Goal: Task Accomplishment & Management: Use online tool/utility

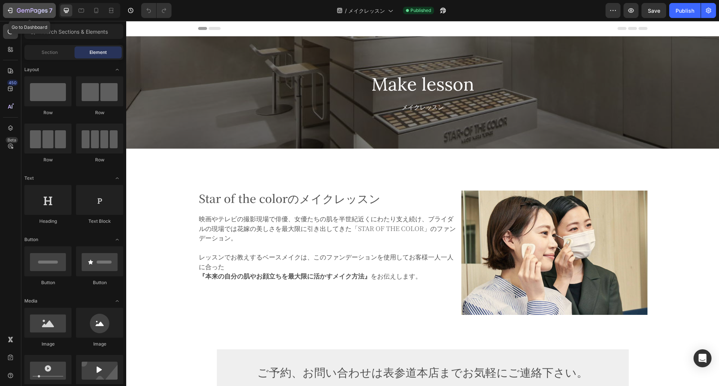
click at [34, 10] on icon "button" at bounding box center [32, 11] width 31 height 6
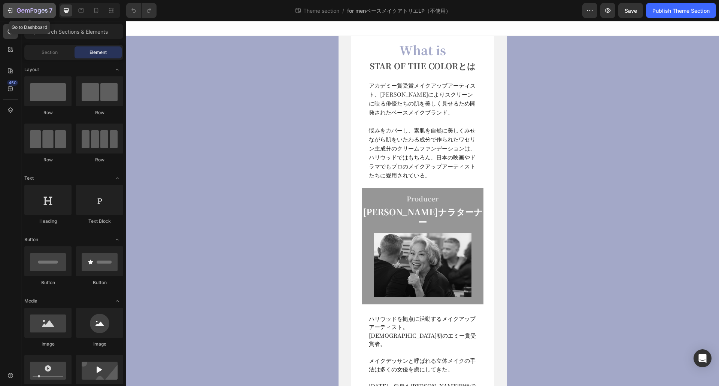
click at [25, 9] on icon "button" at bounding box center [32, 11] width 31 height 6
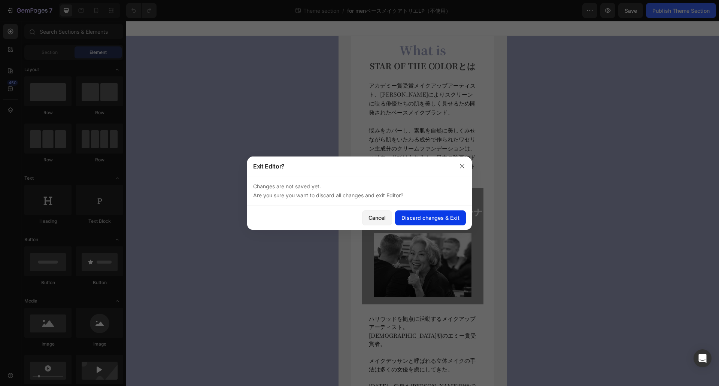
click at [419, 216] on div "Discard changes & Exit" at bounding box center [430, 218] width 58 height 8
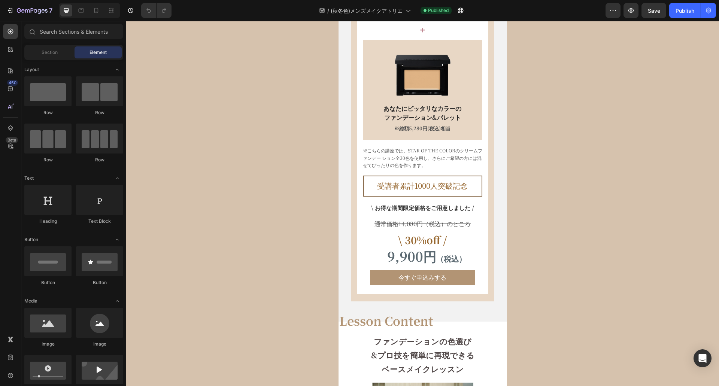
scroll to position [537, 0]
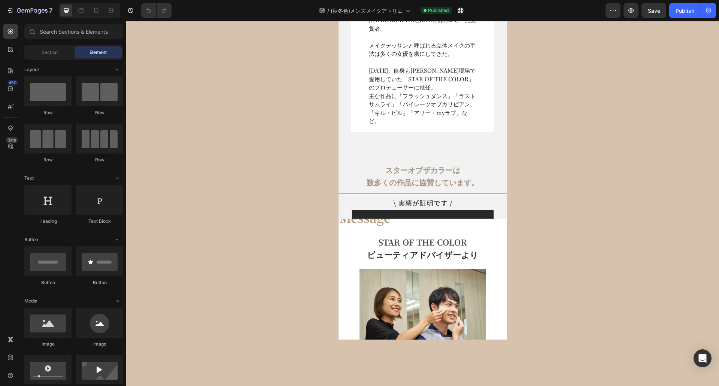
select select "[DATE] 16:30-17:30"
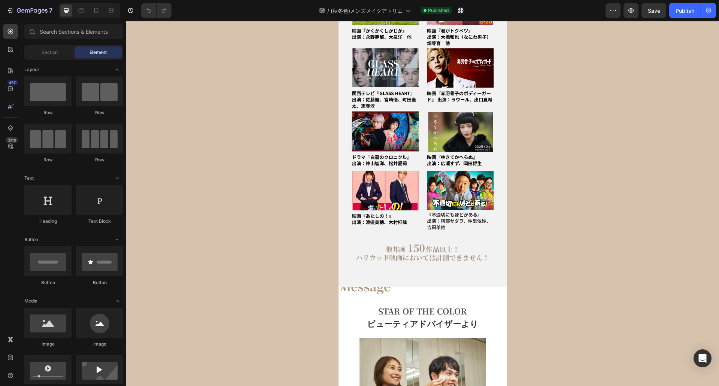
select select "[DATE] 16:30-17:30"
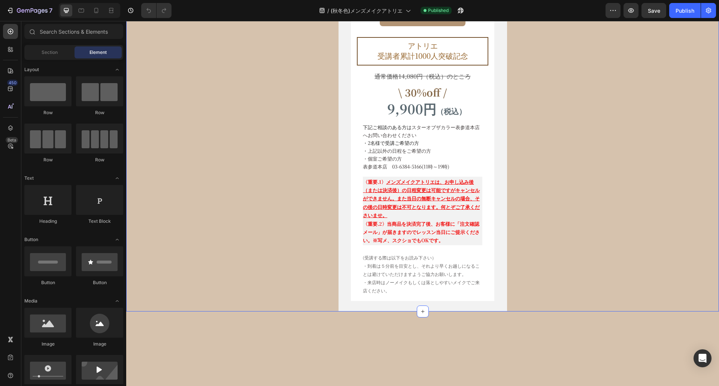
scroll to position [4747, 0]
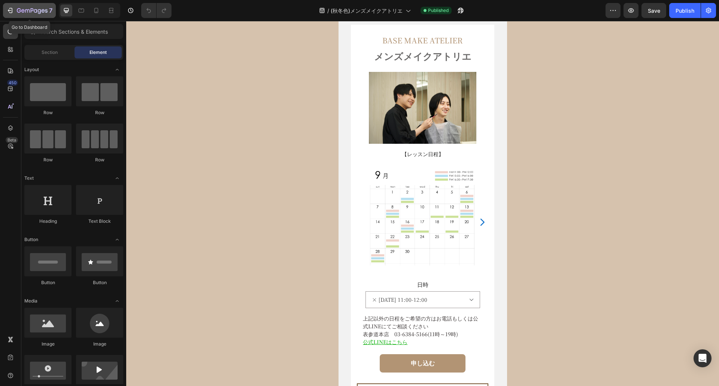
click at [36, 10] on icon "button" at bounding box center [35, 10] width 3 height 3
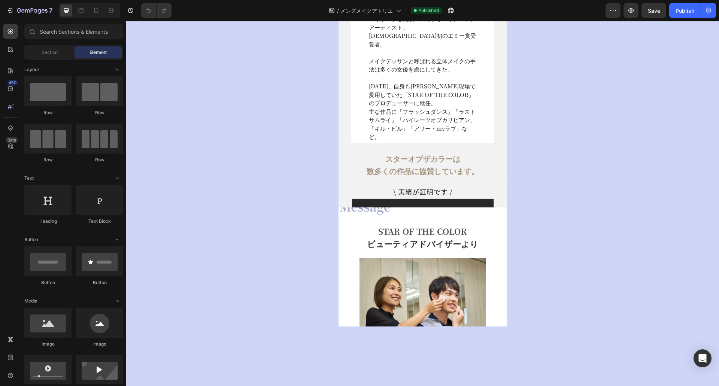
select select "9月30日(火) 16:30-17:30"
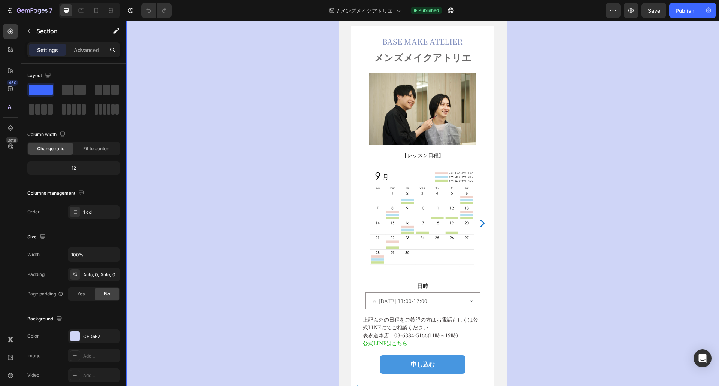
scroll to position [3813, 0]
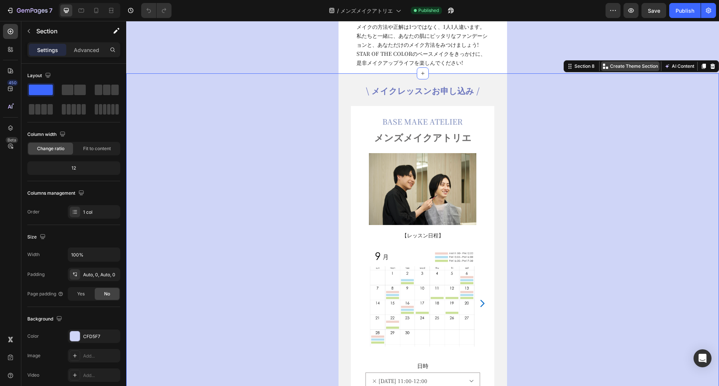
click at [615, 68] on p "Create Theme Section" at bounding box center [634, 66] width 48 height 7
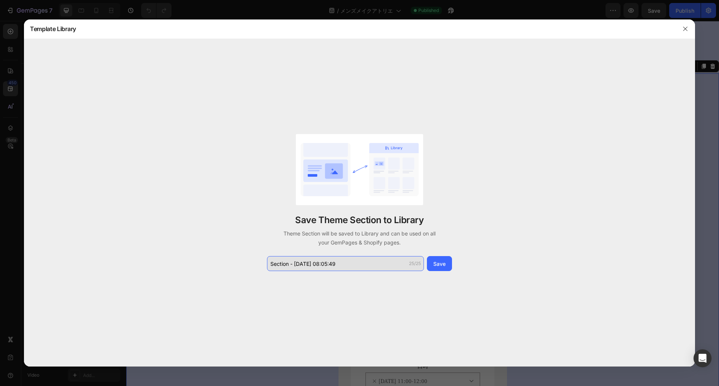
click at [273, 264] on input "Section - Sep 28 08:05:49" at bounding box center [345, 263] width 157 height 15
type input "S"
type input "メンズアトリエ（青ver）"
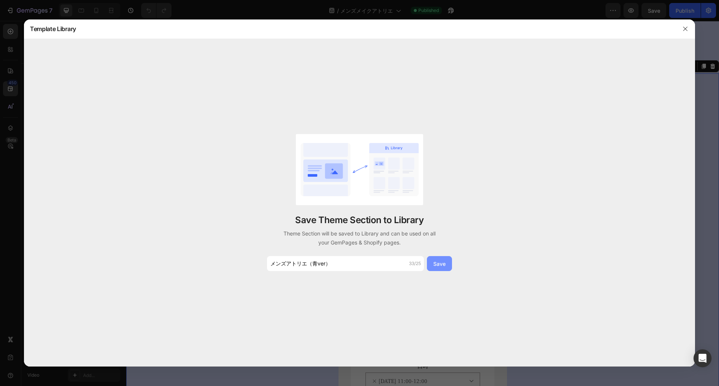
click at [441, 262] on div "Save" at bounding box center [439, 264] width 12 height 8
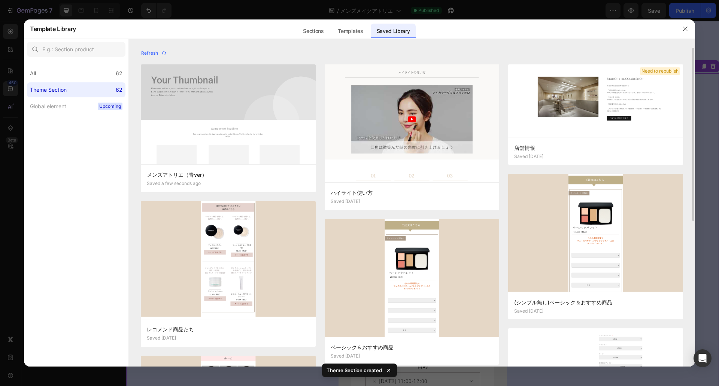
drag, startPoint x: 187, startPoint y: 143, endPoint x: 275, endPoint y: 46, distance: 131.2
click at [275, 46] on div at bounding box center [412, 43] width 566 height 9
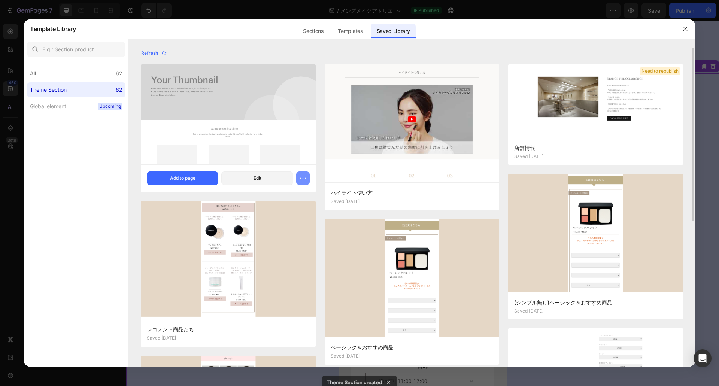
click at [306, 176] on icon "button" at bounding box center [302, 177] width 7 height 7
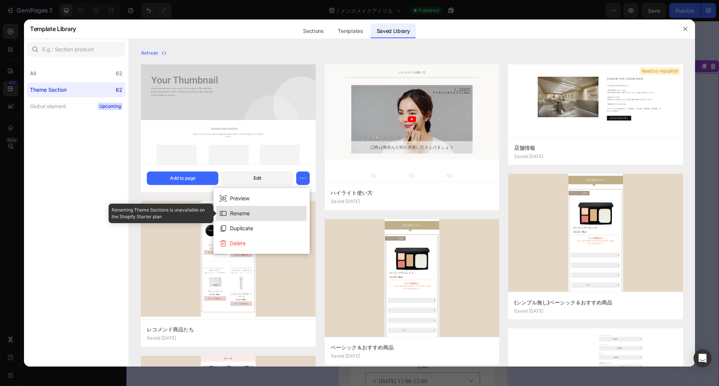
click at [242, 218] on div "Rename" at bounding box center [240, 213] width 20 height 9
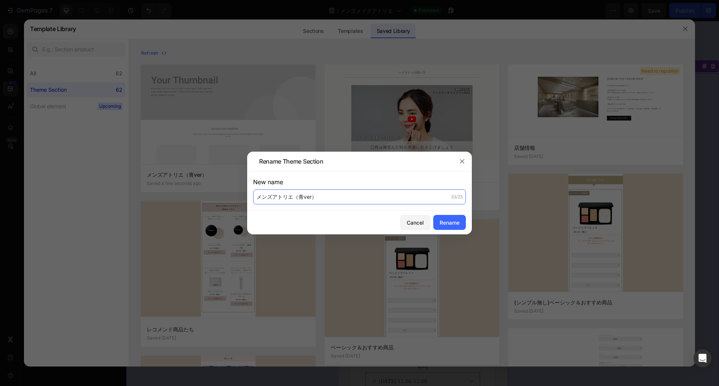
click at [291, 197] on input "メンズアトリエ（青ver）" at bounding box center [359, 196] width 213 height 15
type input "メンズアトリエ決済部分（青ver）"
click at [449, 221] on div "Rename" at bounding box center [450, 223] width 20 height 8
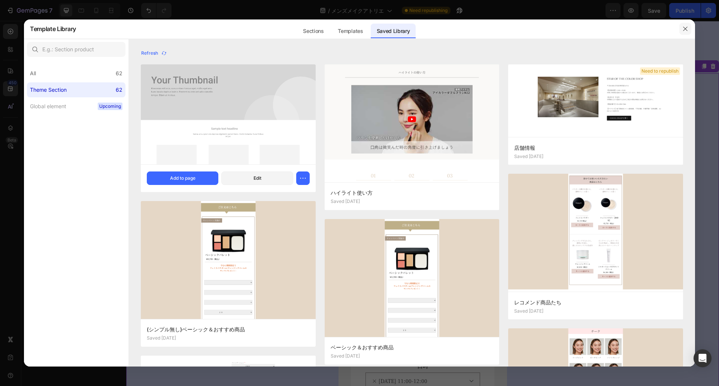
click at [687, 25] on button "button" at bounding box center [685, 29] width 12 height 12
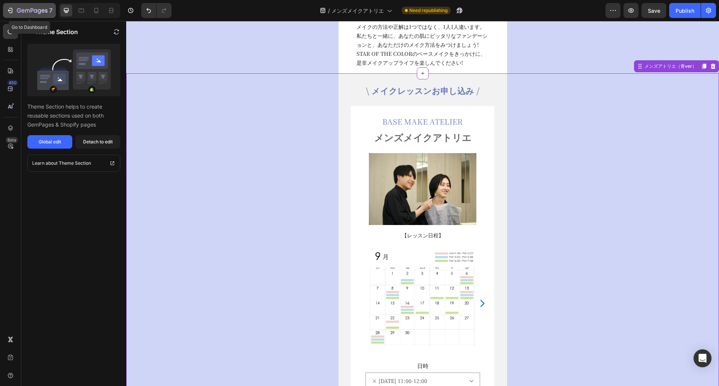
click at [32, 11] on icon "button" at bounding box center [32, 11] width 31 height 6
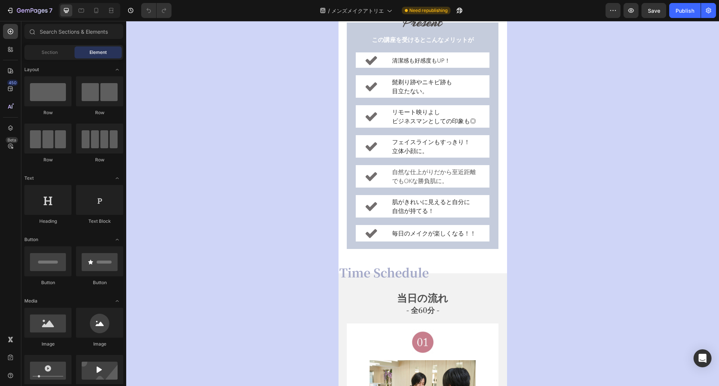
scroll to position [1011, 0]
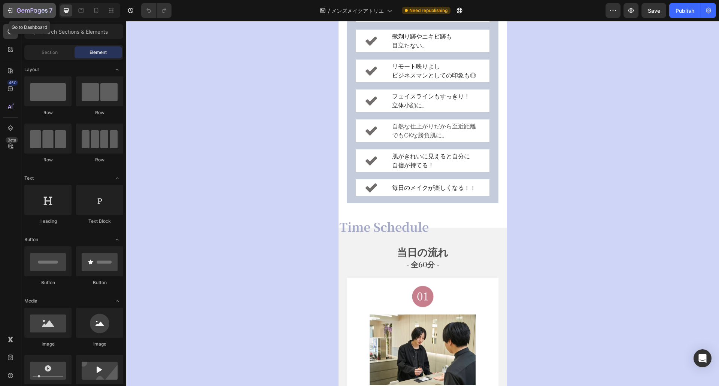
click at [31, 11] on icon "button" at bounding box center [32, 10] width 3 height 4
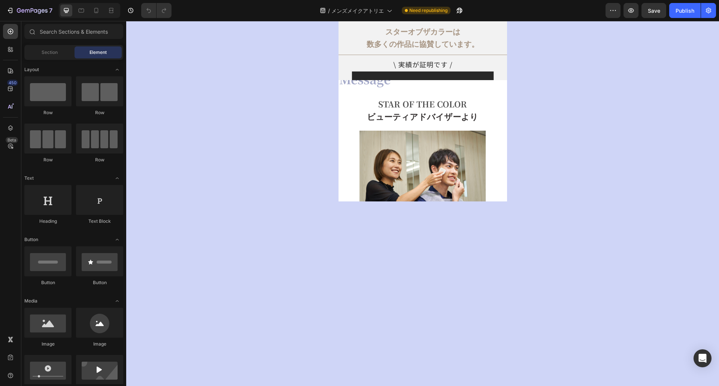
select select "9月30日(火) 16:30-17:30"
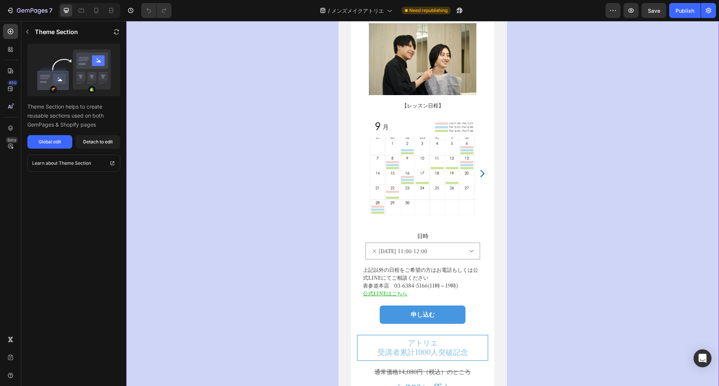
scroll to position [3956, 0]
click at [35, 12] on icon "button" at bounding box center [35, 10] width 3 height 3
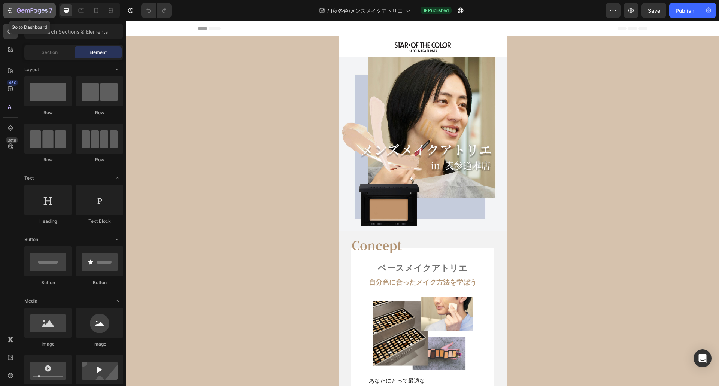
click at [35, 13] on icon "button" at bounding box center [32, 11] width 31 height 6
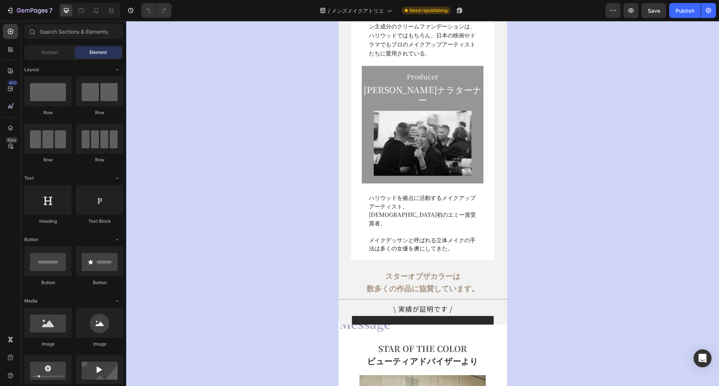
select select "[DATE] 16:30-17:30"
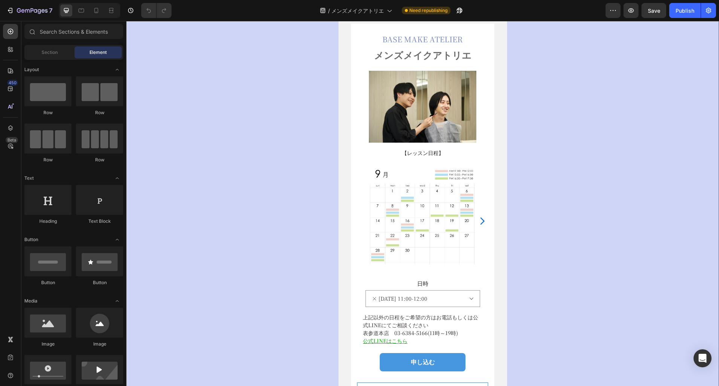
scroll to position [3710, 0]
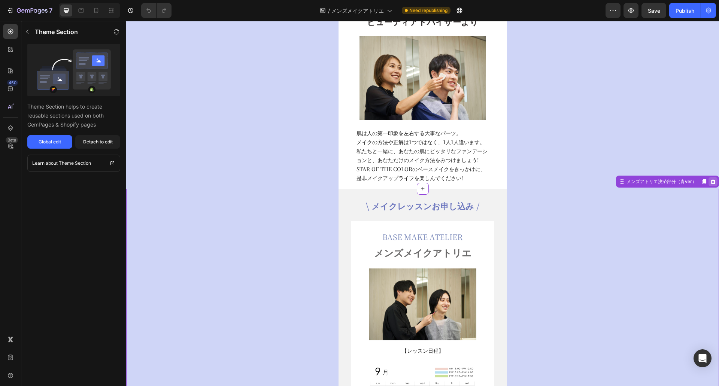
click at [711, 184] on icon at bounding box center [713, 181] width 5 height 5
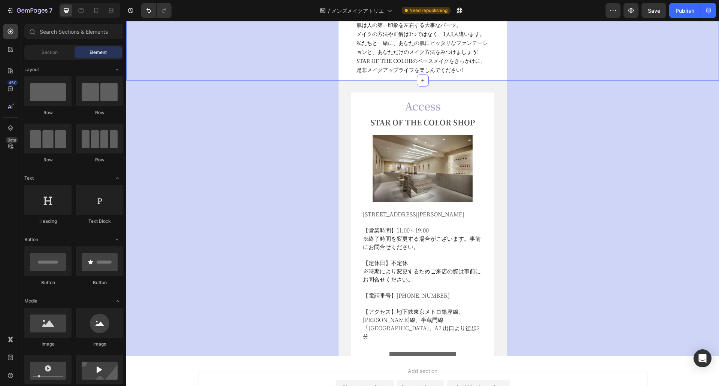
scroll to position [3770, 0]
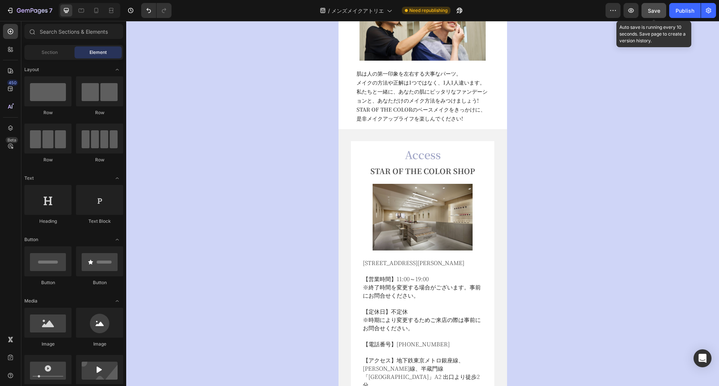
click at [653, 12] on span "Save" at bounding box center [654, 10] width 12 height 6
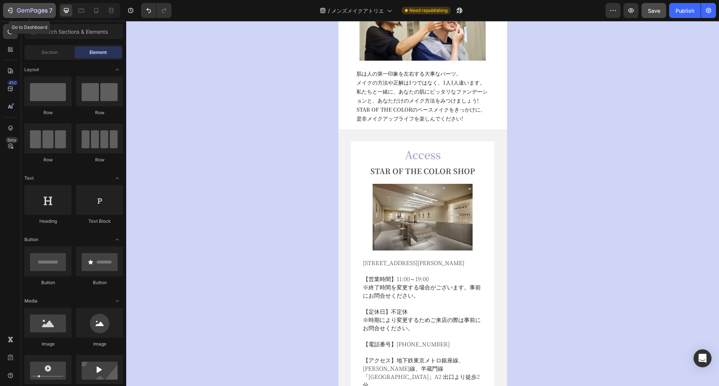
click at [36, 7] on div "7" at bounding box center [35, 10] width 36 height 9
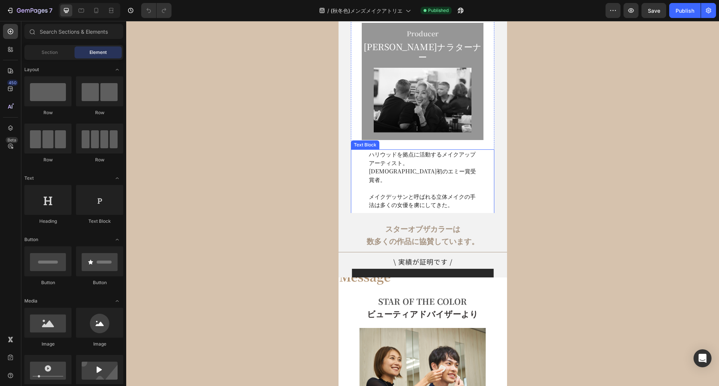
select select "[DATE] 16:30-17:30"
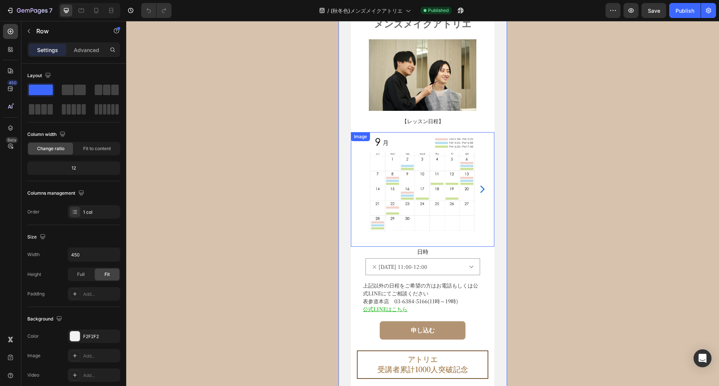
scroll to position [4242, 0]
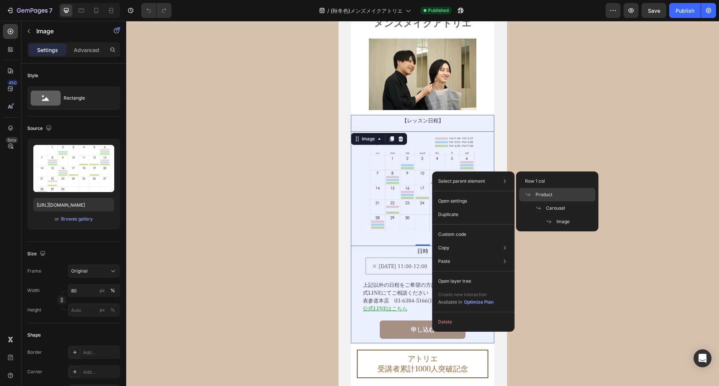
click at [539, 194] on span "Product" at bounding box center [543, 194] width 17 height 7
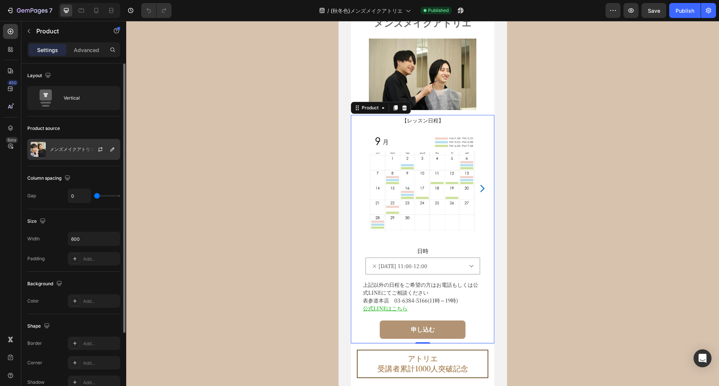
click at [75, 148] on p "メンズメイクアトリエ" at bounding box center [72, 149] width 45 height 5
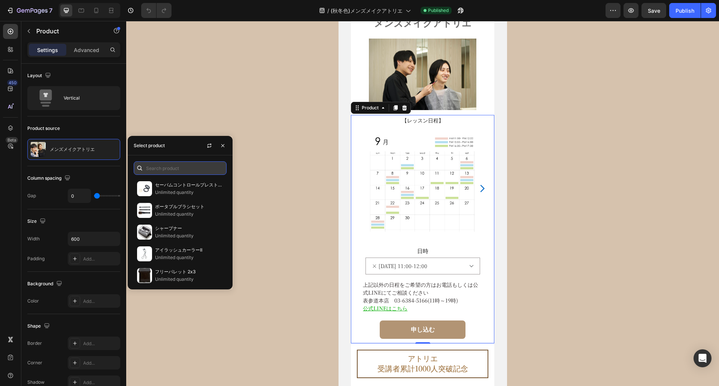
click at [164, 171] on input "text" at bounding box center [180, 167] width 93 height 13
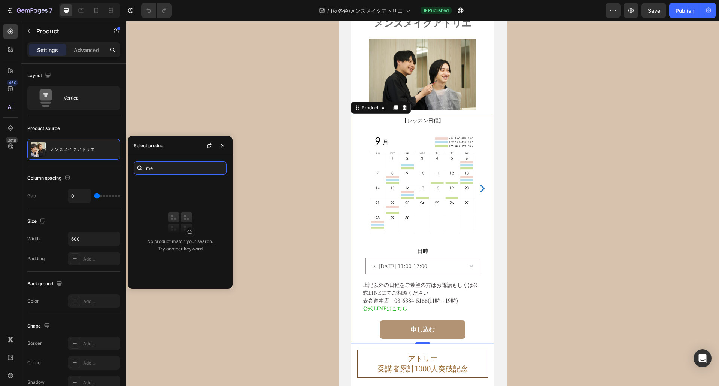
type input "m"
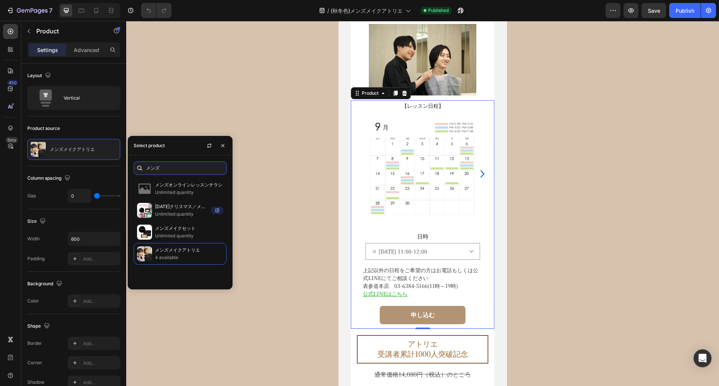
scroll to position [4248, 0]
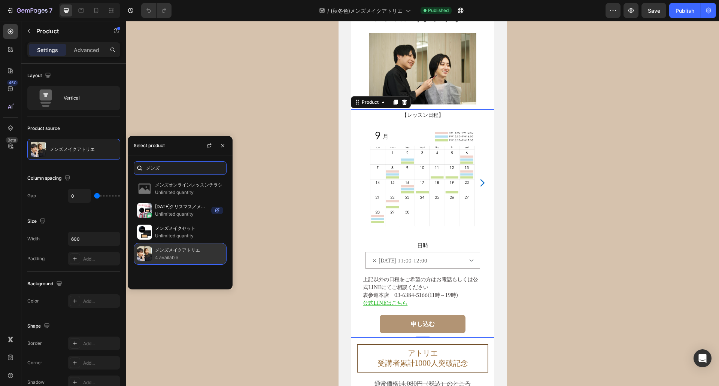
type input "メンズ"
click at [164, 252] on div "メンズオンラインレッスンチラシ Unlimited quantity 2024クリスマス／メンズメイクセット Unlimited quantity メンズメイ…" at bounding box center [180, 231] width 105 height 106
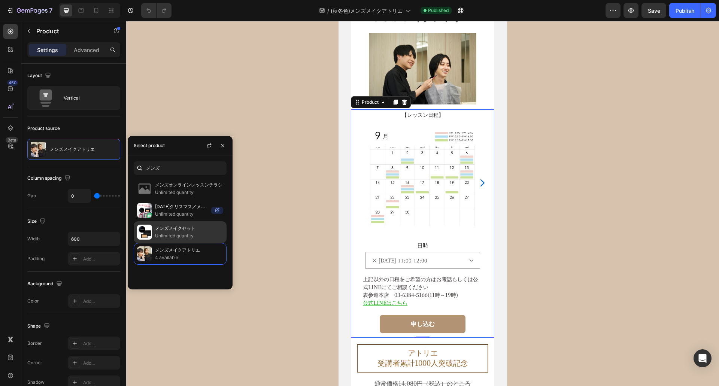
click at [170, 228] on p "メンズメイクセット" at bounding box center [189, 228] width 68 height 7
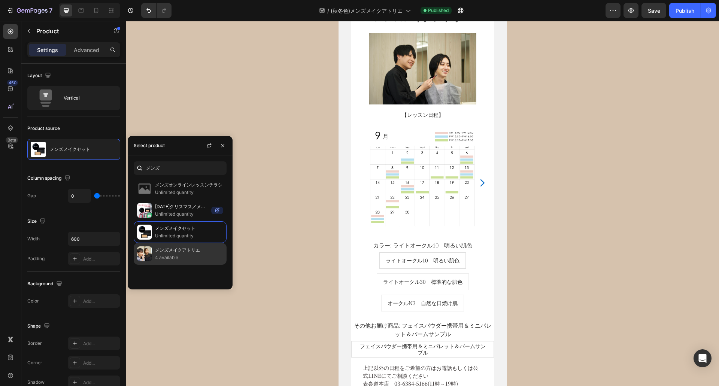
click at [158, 247] on p "メンズメイクアトリエ" at bounding box center [189, 249] width 68 height 7
select select "9月30日(火) 16:30-17:30"
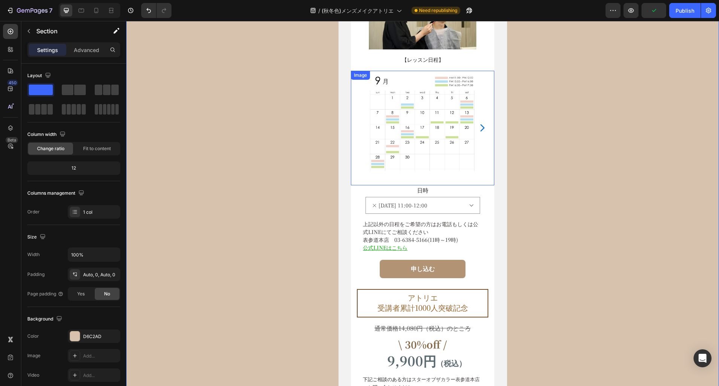
scroll to position [4302, 0]
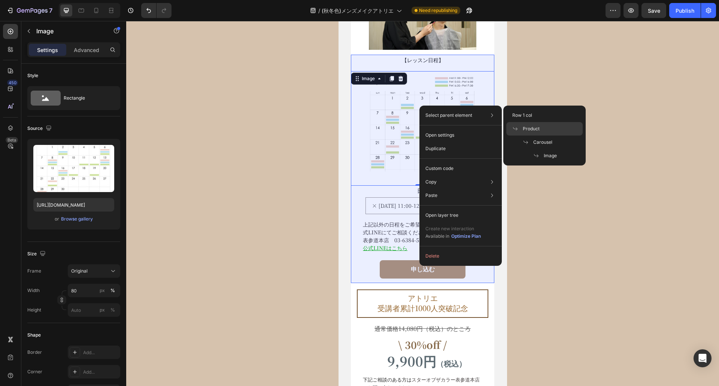
click at [532, 130] on span "Product" at bounding box center [531, 128] width 17 height 7
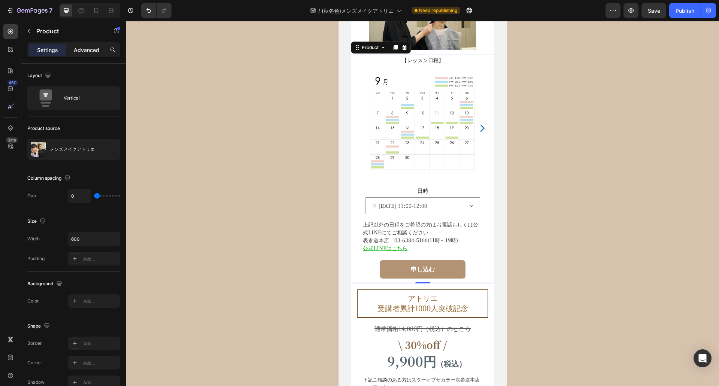
click at [84, 50] on p "Advanced" at bounding box center [86, 50] width 25 height 8
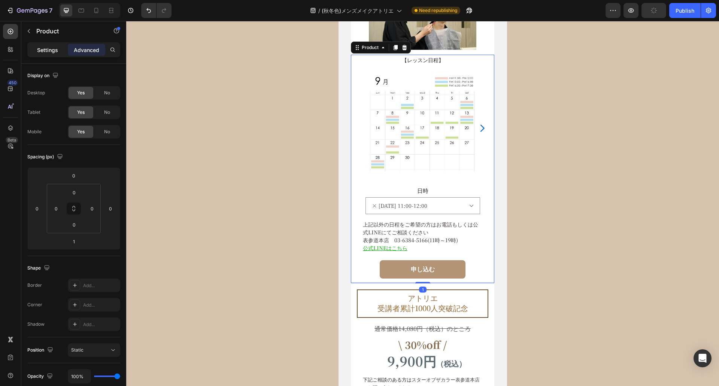
click at [48, 46] on p "Settings" at bounding box center [47, 50] width 21 height 8
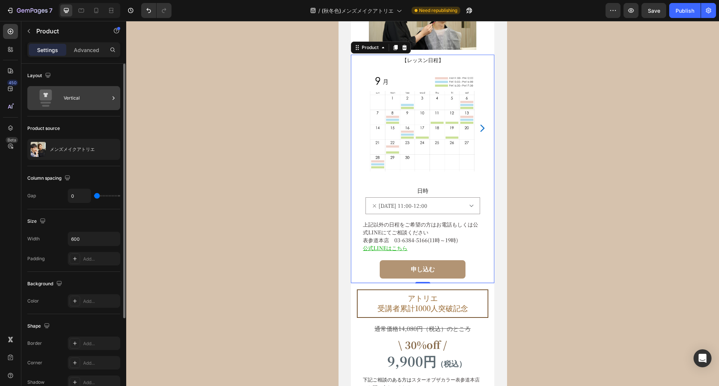
click at [91, 98] on div "Vertical" at bounding box center [87, 97] width 46 height 17
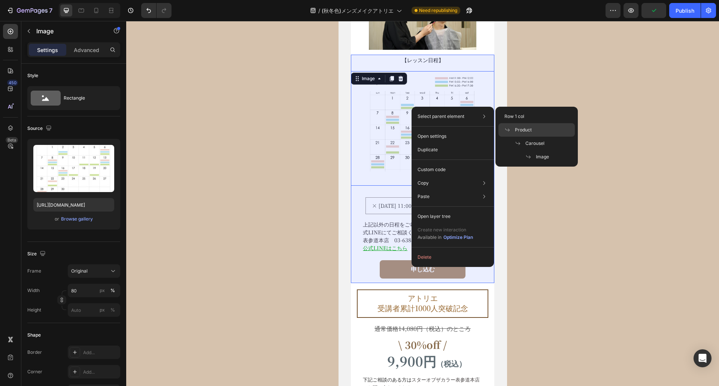
click at [522, 130] on span "Product" at bounding box center [523, 130] width 17 height 7
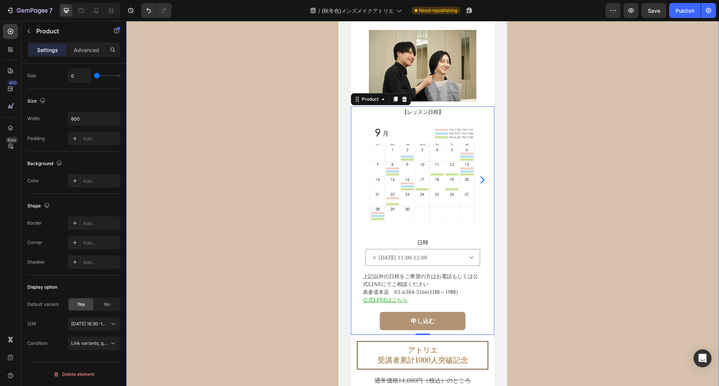
scroll to position [4250, 0]
click at [393, 102] on icon at bounding box center [395, 99] width 4 height 5
select select "9月30日(火) 16:30-17:30"
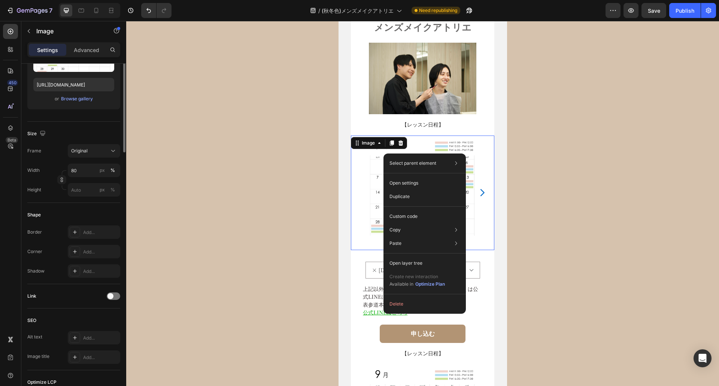
scroll to position [0, 0]
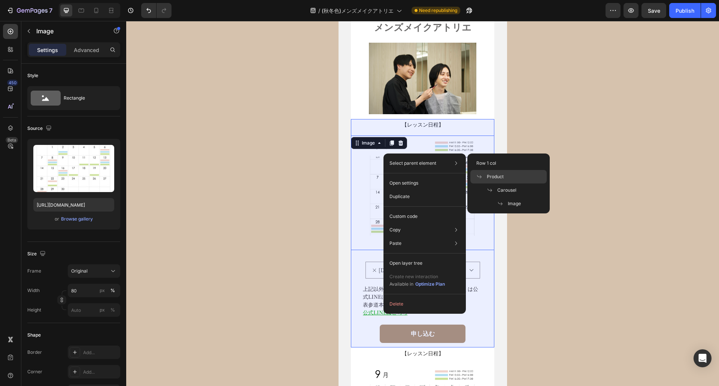
click at [494, 177] on span "Product" at bounding box center [495, 176] width 17 height 7
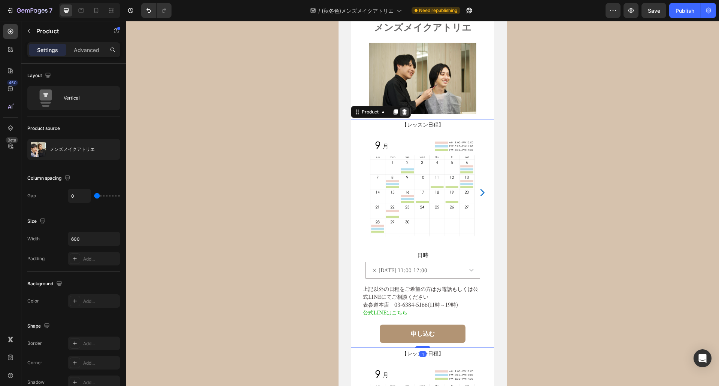
click at [401, 112] on icon at bounding box center [404, 112] width 6 height 6
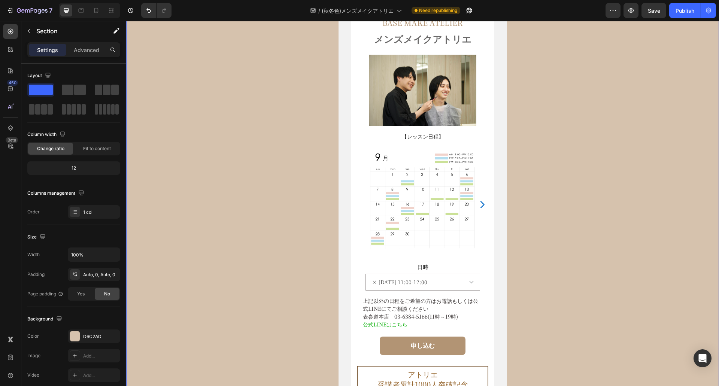
scroll to position [4223, 0]
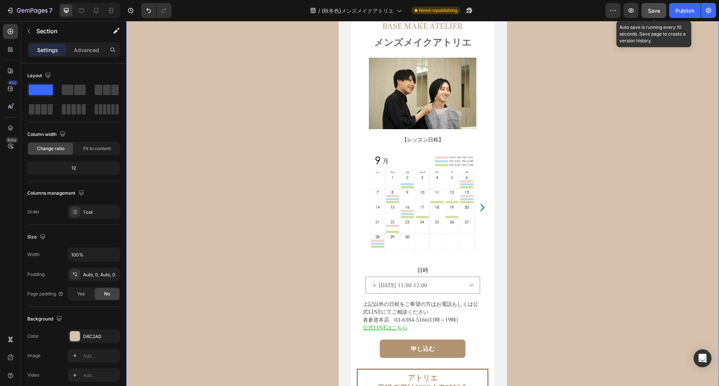
click at [651, 13] on span "Save" at bounding box center [654, 10] width 12 height 6
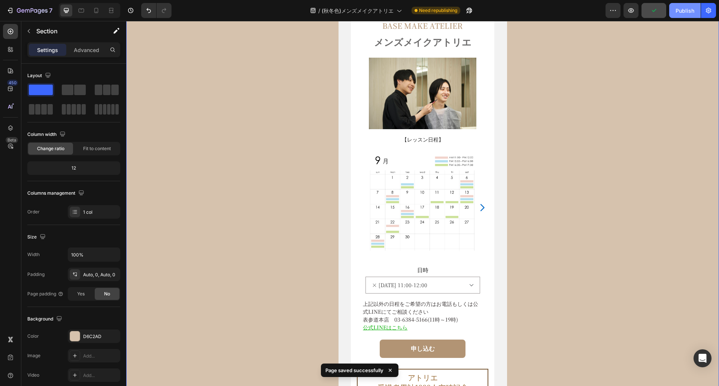
click at [682, 12] on div "Publish" at bounding box center [684, 11] width 19 height 8
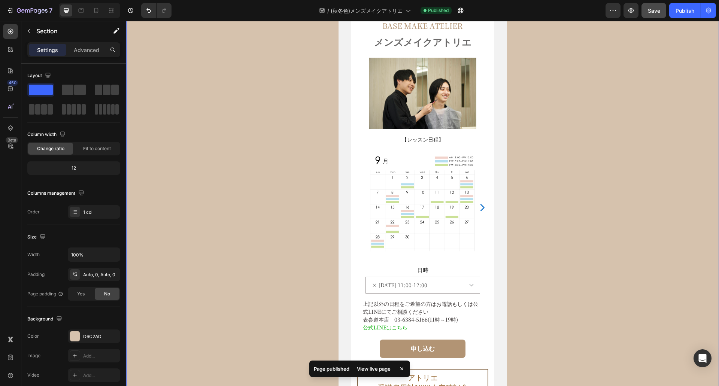
click at [189, 105] on div "\ メイクレッスンお申し込み / Text Block BASE MAKE ATELIER Text Block メンズメイクアトリエ Text Block …" at bounding box center [422, 311] width 593 height 666
click at [25, 12] on icon "button" at bounding box center [27, 10] width 4 height 3
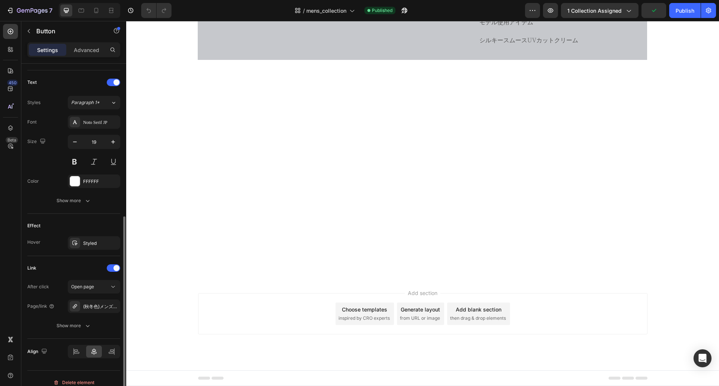
scroll to position [252, 0]
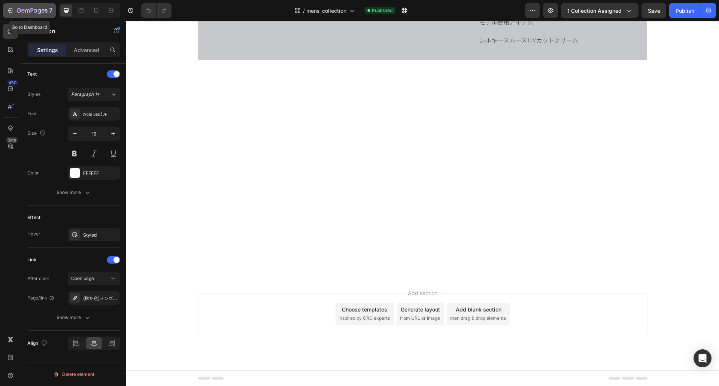
click at [22, 6] on div "7" at bounding box center [35, 10] width 36 height 9
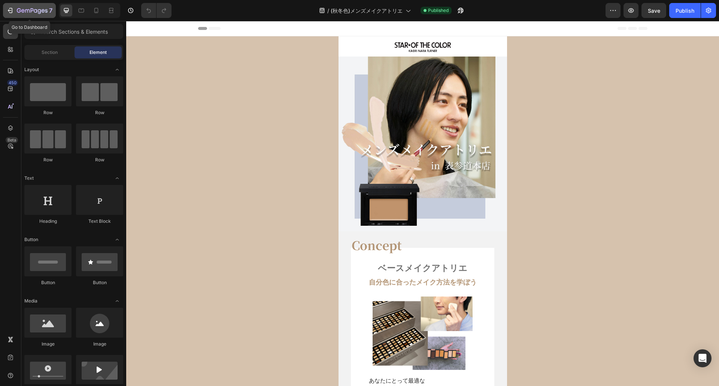
click at [33, 11] on icon "button" at bounding box center [32, 11] width 31 height 6
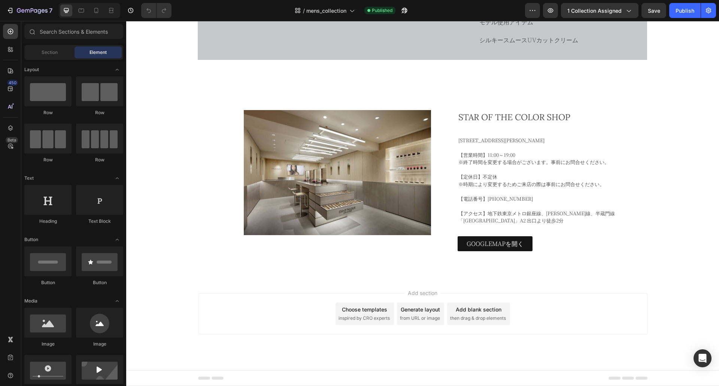
scroll to position [2521, 0]
click at [100, 9] on icon at bounding box center [95, 10] width 7 height 7
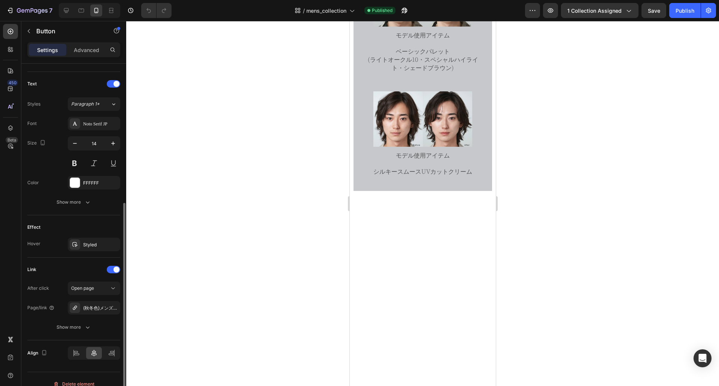
scroll to position [242, 0]
click at [39, 10] on icon "button" at bounding box center [39, 11] width 3 height 5
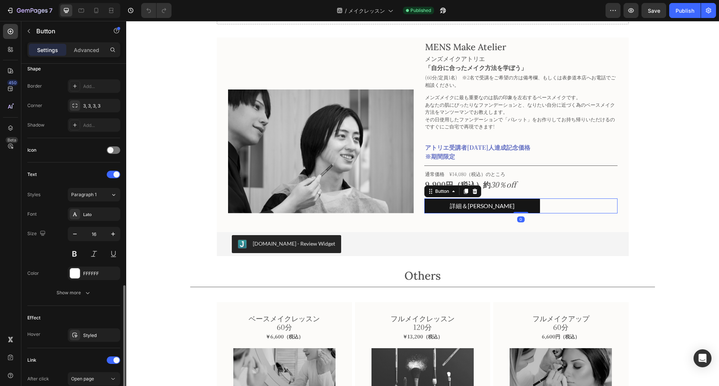
scroll to position [252, 0]
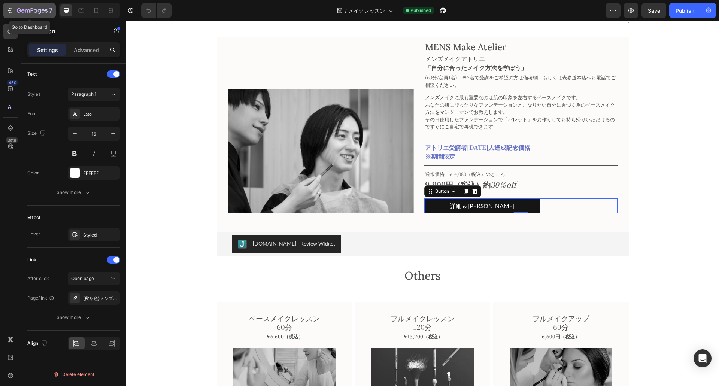
click at [30, 12] on icon "button" at bounding box center [32, 11] width 31 height 6
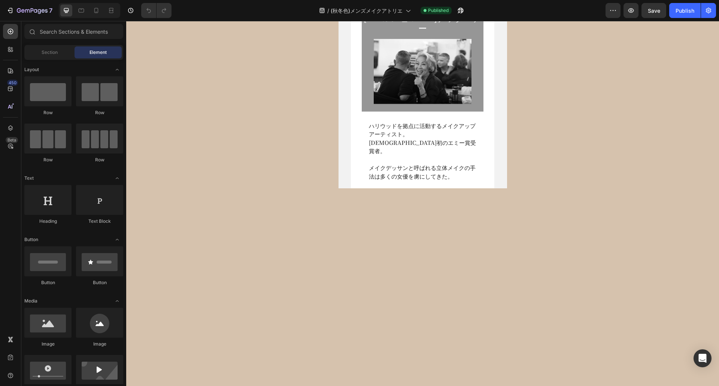
select select "[DATE] 16:30-17:30"
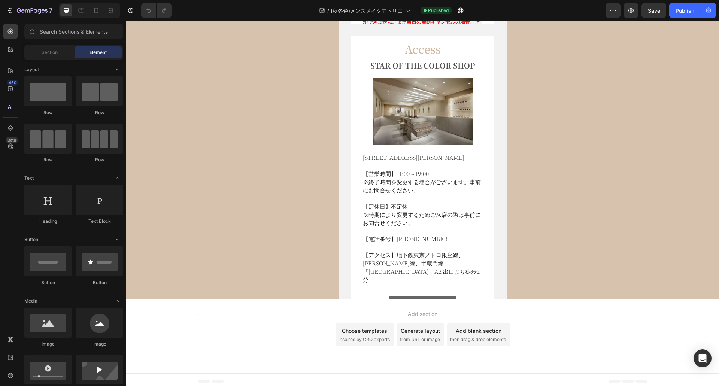
select select "[DATE] 16:30-17:30"
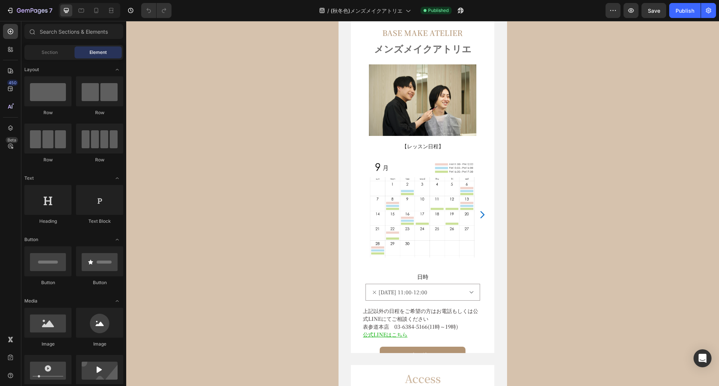
scroll to position [3827, 0]
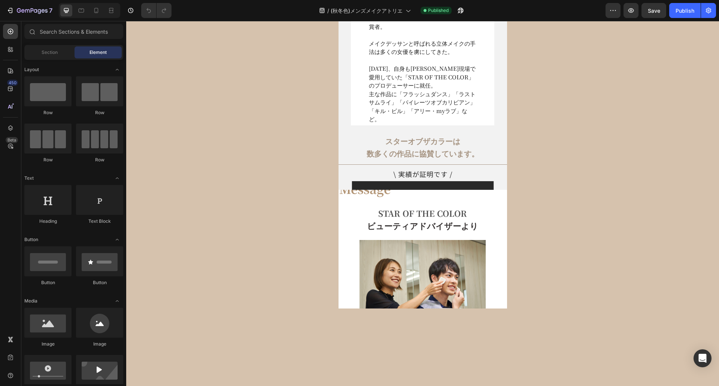
select select "[DATE] 16:30-17:30"
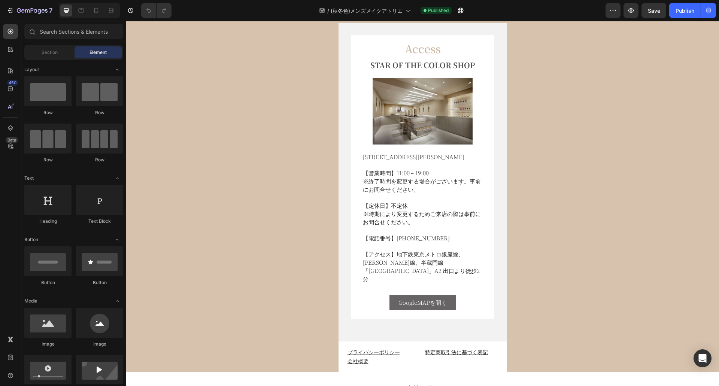
select select "[DATE] 16:30-17:30"
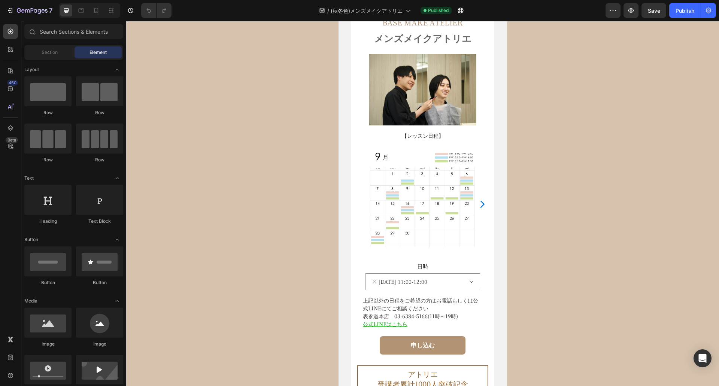
scroll to position [3863, 0]
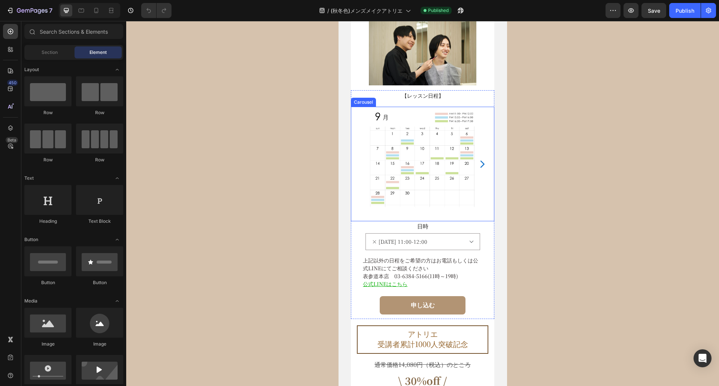
click at [480, 162] on icon "Carousel Next Arrow" at bounding box center [482, 164] width 10 height 10
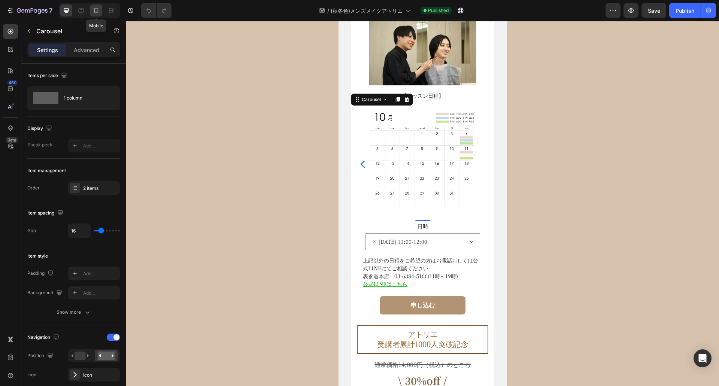
click at [100, 8] on icon at bounding box center [95, 10] width 7 height 7
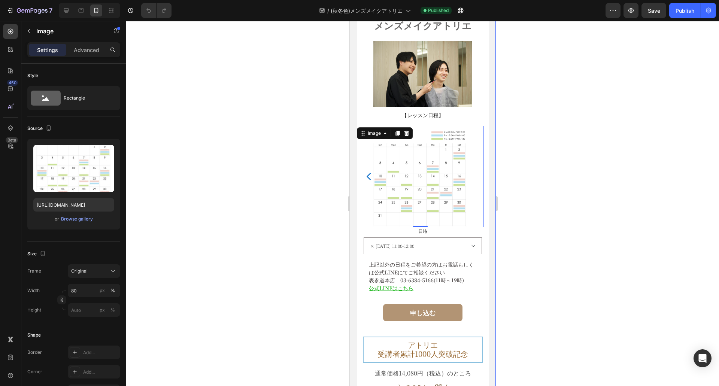
scroll to position [3833, 0]
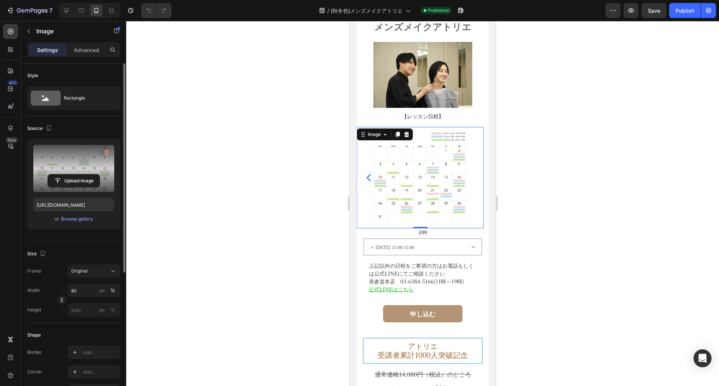
click at [64, 155] on label at bounding box center [73, 168] width 81 height 47
click at [64, 174] on input "file" at bounding box center [74, 180] width 52 height 13
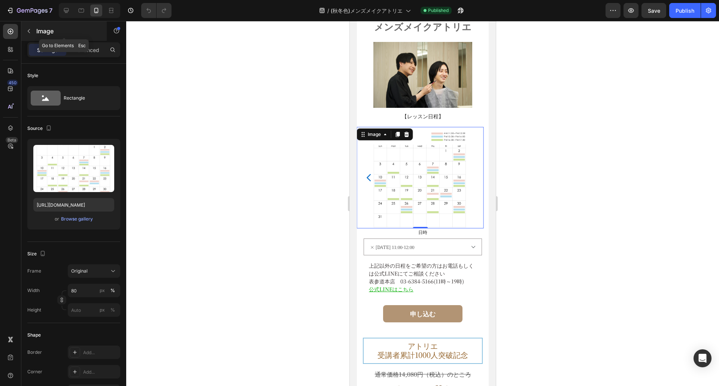
click at [35, 34] on div "Image" at bounding box center [63, 30] width 85 height 19
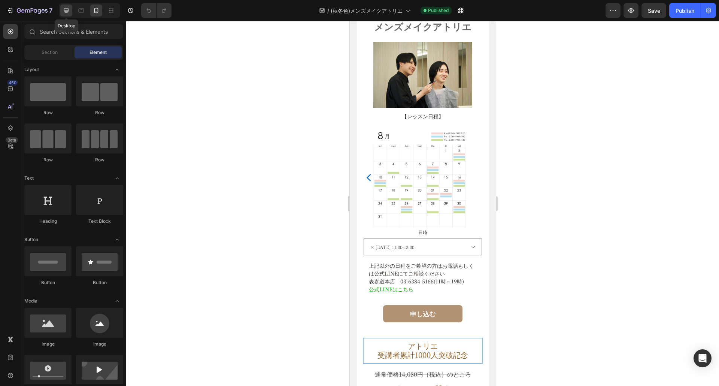
click at [65, 11] on icon at bounding box center [66, 10] width 5 height 5
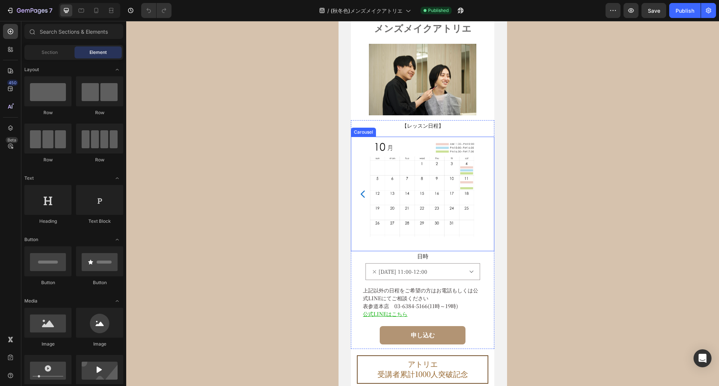
click at [359, 192] on icon "Carousel Back Arrow" at bounding box center [363, 194] width 10 height 10
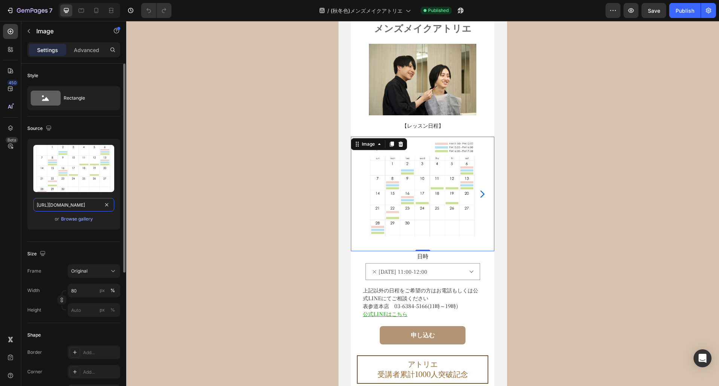
click at [49, 203] on input "https://cdn.shopify.com/s/files/1/0603/3768/4685/files/gempages_446768302459454…" at bounding box center [73, 204] width 81 height 13
click at [96, 9] on icon at bounding box center [95, 10] width 7 height 7
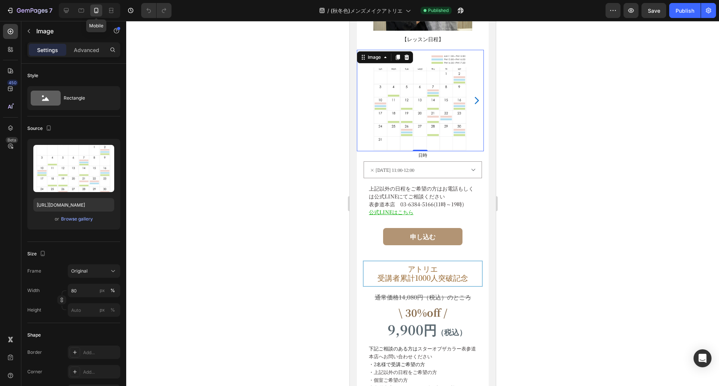
scroll to position [3910, 0]
click at [47, 204] on input "https://cdn.shopify.com/s/files/1/0603/3768/4685/files/gempages_446768302459454…" at bounding box center [73, 204] width 81 height 13
paste input "ea934f1e-4a1f-49a4-a34a-a0d7126080"
type input "https://cdn.shopify.com/s/files/1/0603/3768/4685/files/gempages_446768302459454…"
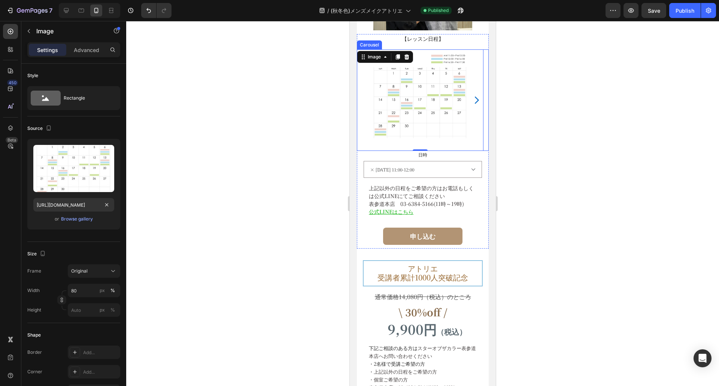
click at [471, 100] on icon "Carousel Next Arrow" at bounding box center [476, 100] width 10 height 10
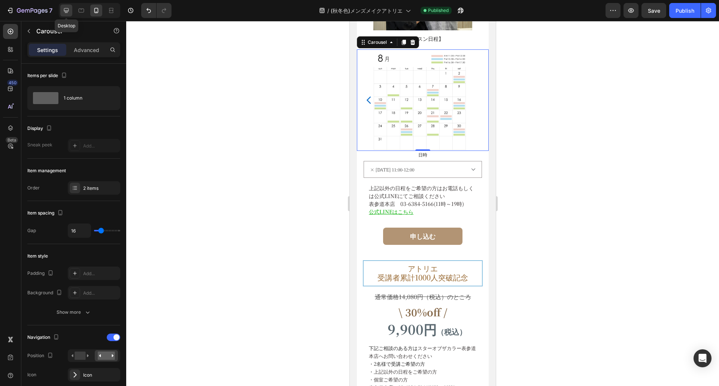
click at [66, 11] on icon at bounding box center [66, 10] width 5 height 5
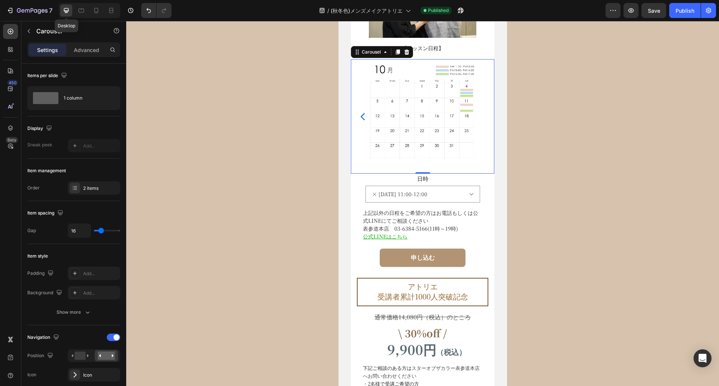
scroll to position [3922, 0]
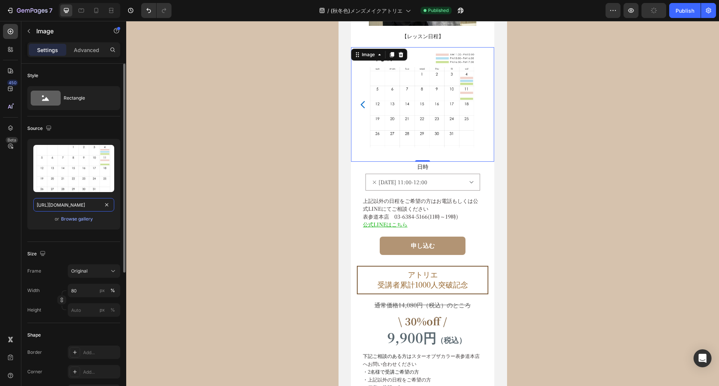
click at [69, 206] on input "https://cdn.shopify.com/s/files/1/0603/3768/4685/files/gempages_446768302459454…" at bounding box center [73, 204] width 81 height 13
click at [95, 12] on icon at bounding box center [95, 10] width 7 height 7
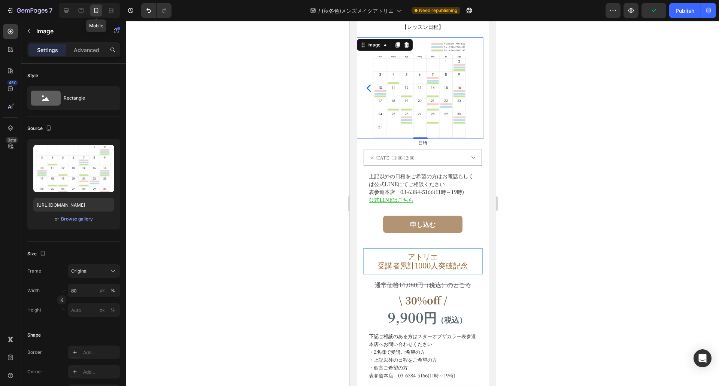
scroll to position [3910, 0]
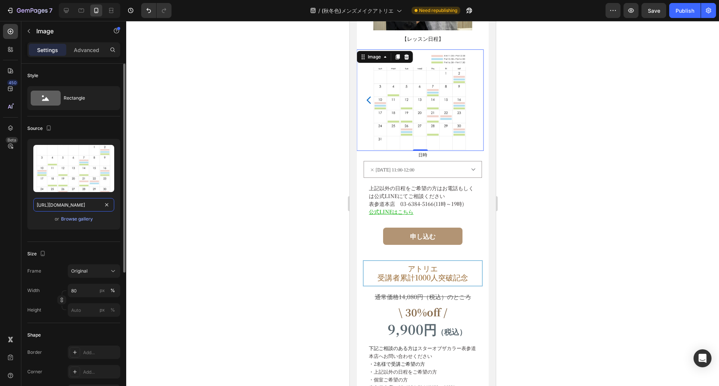
click at [71, 207] on input "https://cdn.shopify.com/s/files/1/0603/3768/4685/files/gempages_446768302459454…" at bounding box center [73, 204] width 81 height 13
paste input "f8a9f25d-b5a7-4727-a9ce-c8ee4117677d"
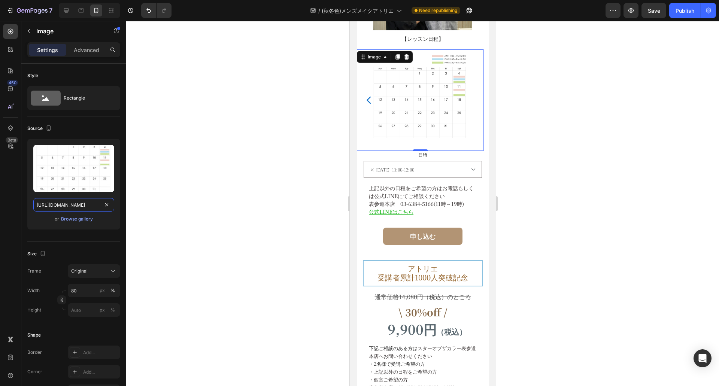
type input "https://cdn.shopify.com/s/files/1/0603/3768/4685/files/gempages_446768302459454…"
click at [296, 117] on div at bounding box center [422, 203] width 593 height 365
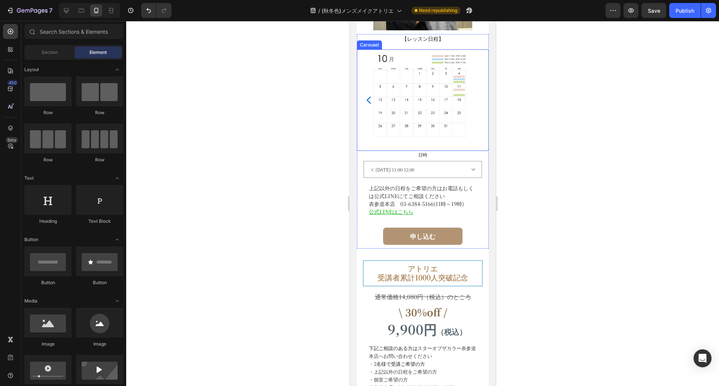
click at [369, 97] on icon "Carousel Back Arrow" at bounding box center [369, 100] width 10 height 10
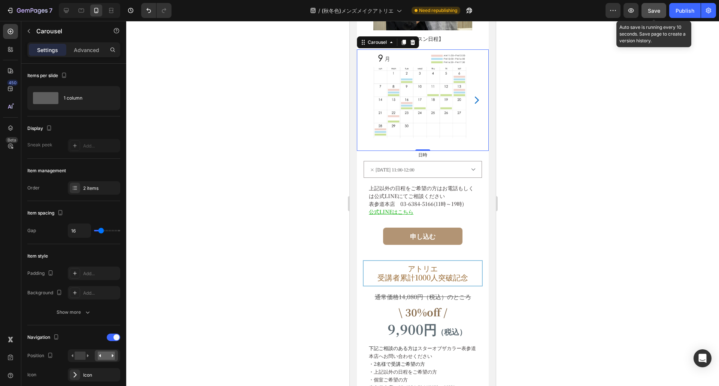
click at [652, 8] on span "Save" at bounding box center [654, 10] width 12 height 6
click at [675, 13] on div "Publish" at bounding box center [684, 11] width 19 height 8
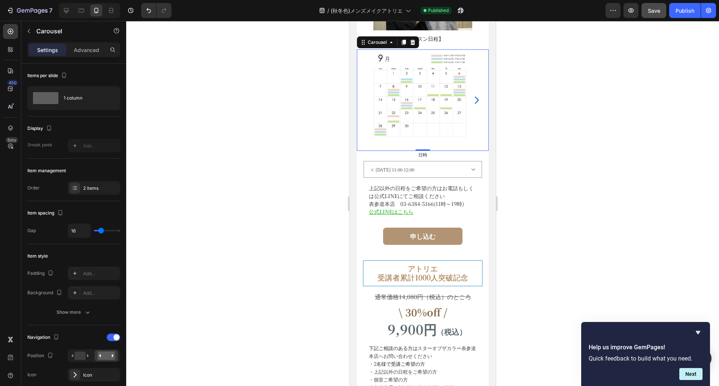
click at [302, 171] on div at bounding box center [422, 203] width 593 height 365
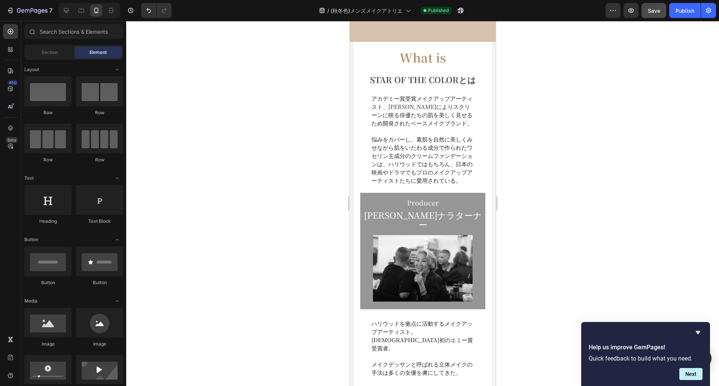
scroll to position [3228, 0]
